Goal: Information Seeking & Learning: Find specific fact

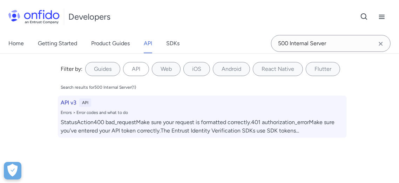
type input "500 Internal Server"
click at [170, 122] on div "StatusAction400 bad_requestMake sure your request is formatted correctly.401 au…" at bounding box center [202, 126] width 283 height 17
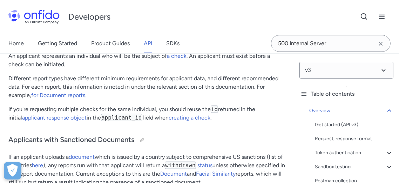
scroll to position [6625, 0]
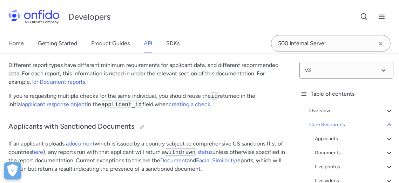
scroll to position [6586, 0]
